Goal: Information Seeking & Learning: Find specific fact

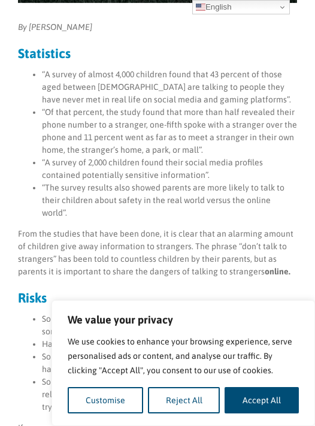
scroll to position [326, 0]
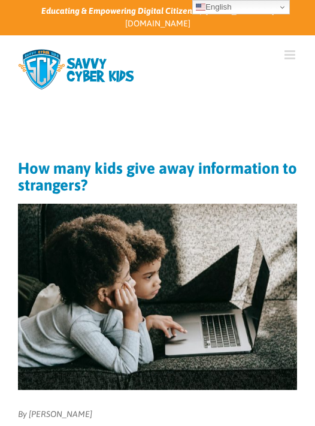
scroll to position [207, 0]
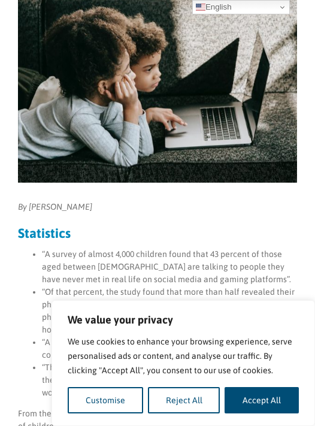
click at [70, 265] on li "“A survey of almost 4,000 children found that 43 percent of those aged between …" at bounding box center [169, 267] width 255 height 38
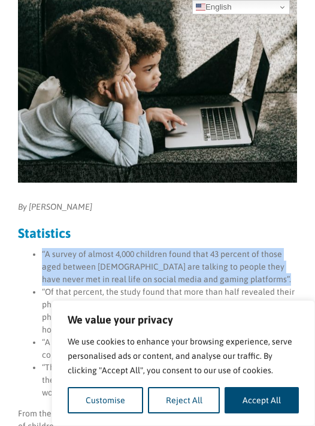
drag, startPoint x: 41, startPoint y: 240, endPoint x: 267, endPoint y: 270, distance: 228.4
click at [268, 270] on ul "“A survey of almost 4,000 children found that 43 percent of those aged between …" at bounding box center [157, 323] width 279 height 151
copy li "“A survey of almost 4,000 children found that 43 percent of those aged between …"
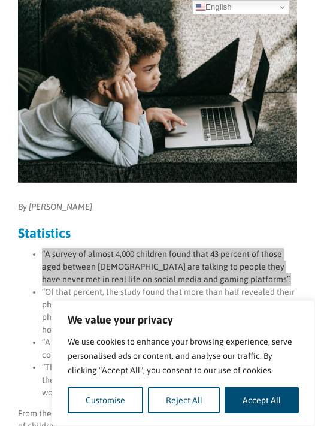
scroll to position [0, 0]
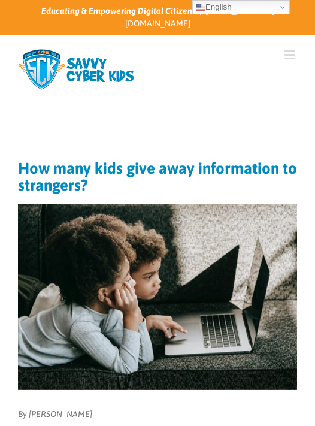
scroll to position [207, 0]
